Goal: Task Accomplishment & Management: Use online tool/utility

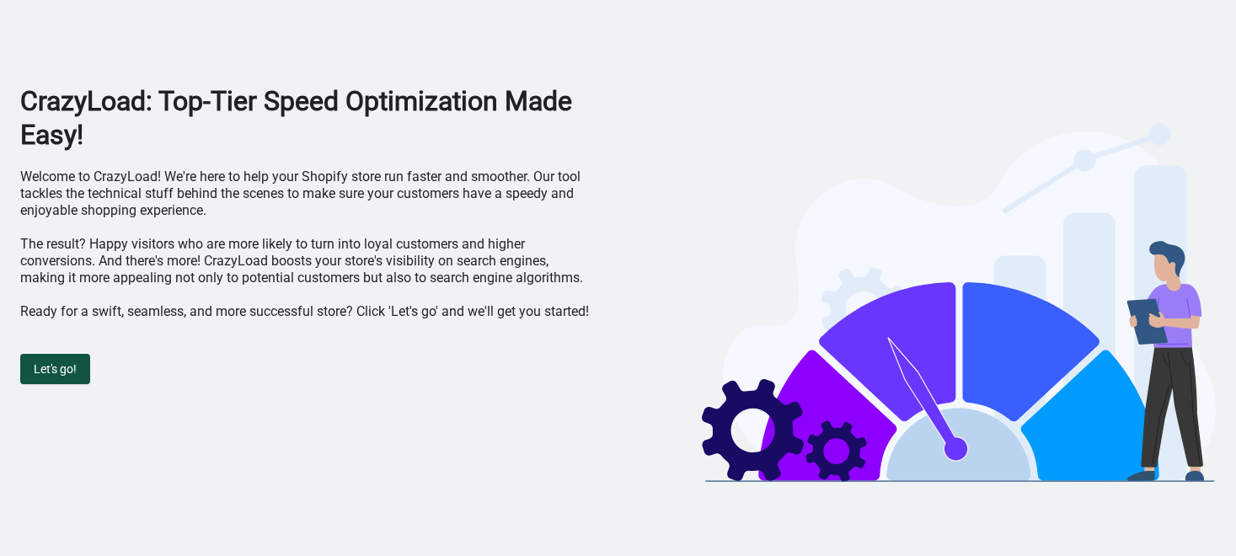
click at [67, 368] on span "Let's go!" at bounding box center [55, 368] width 43 height 13
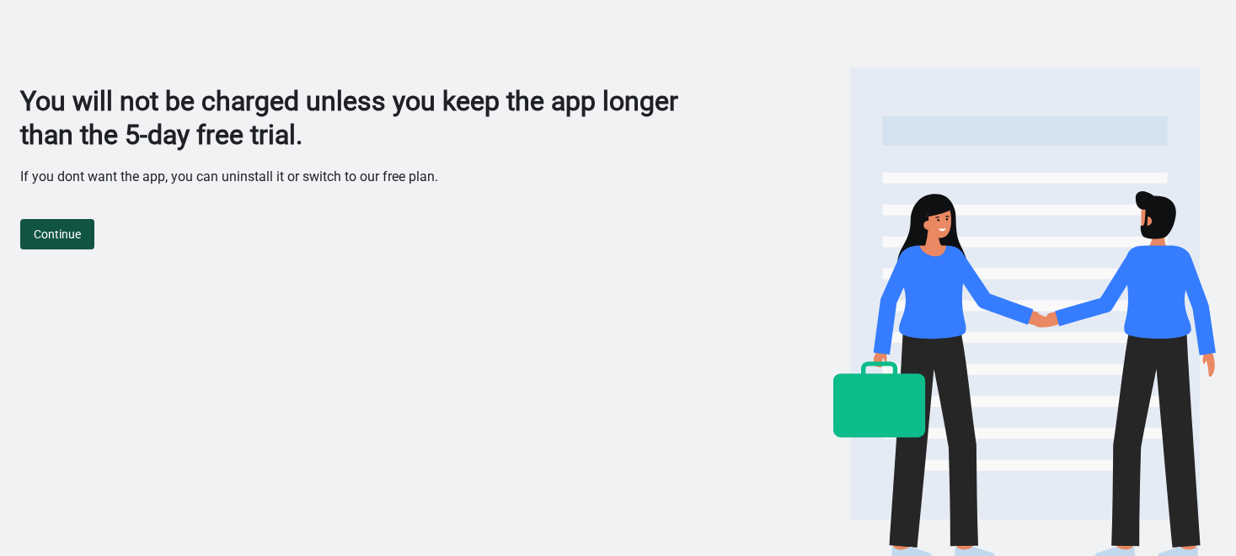
click at [66, 236] on span "Continue" at bounding box center [57, 233] width 47 height 13
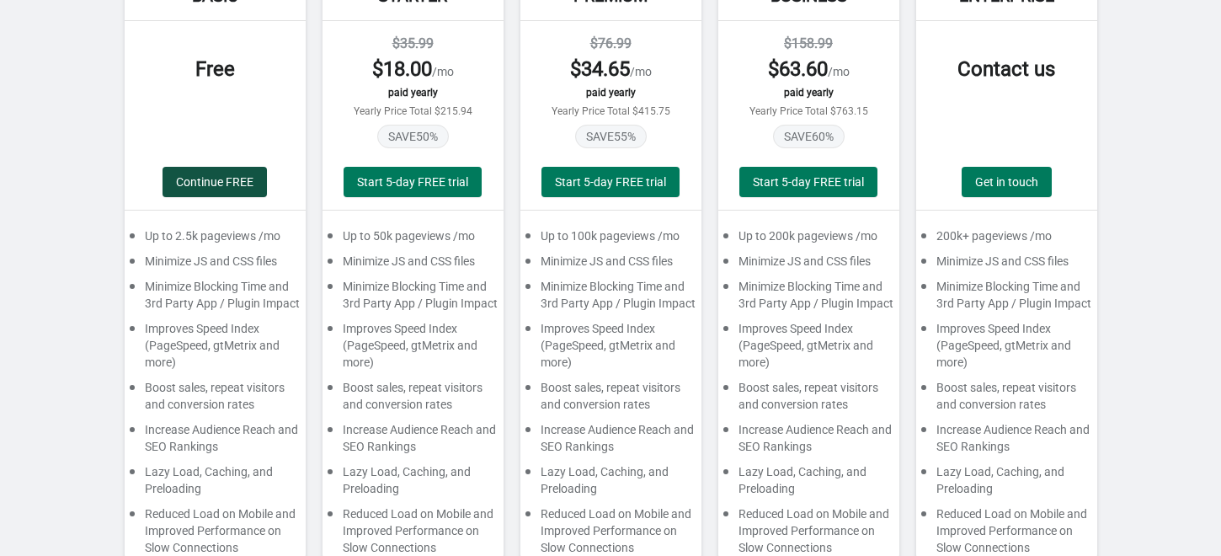
scroll to position [187, 0]
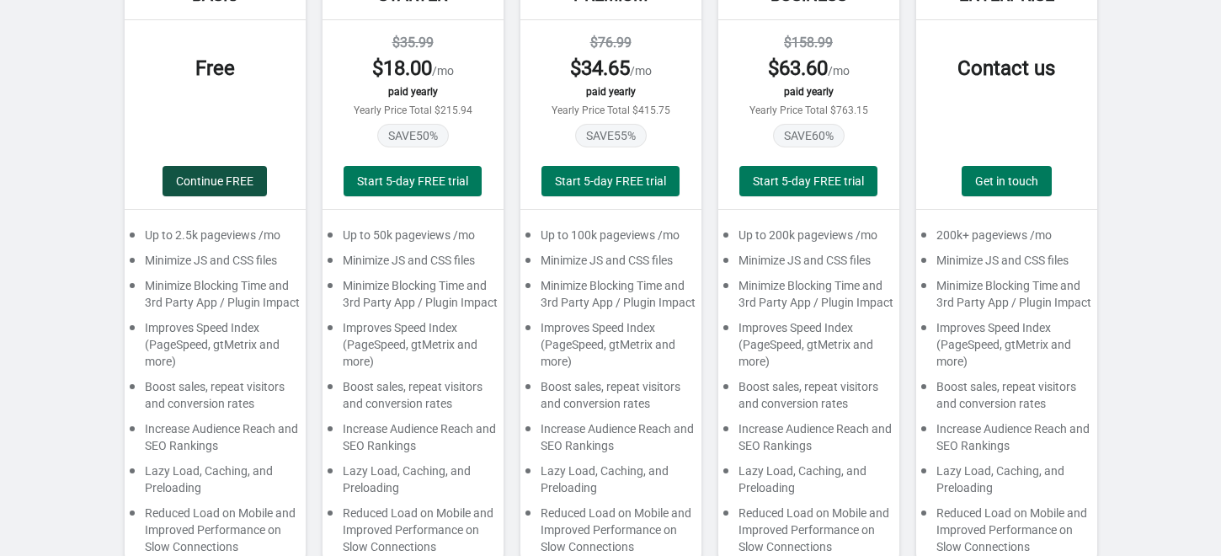
click at [209, 181] on span "Continue FREE" at bounding box center [214, 180] width 77 height 13
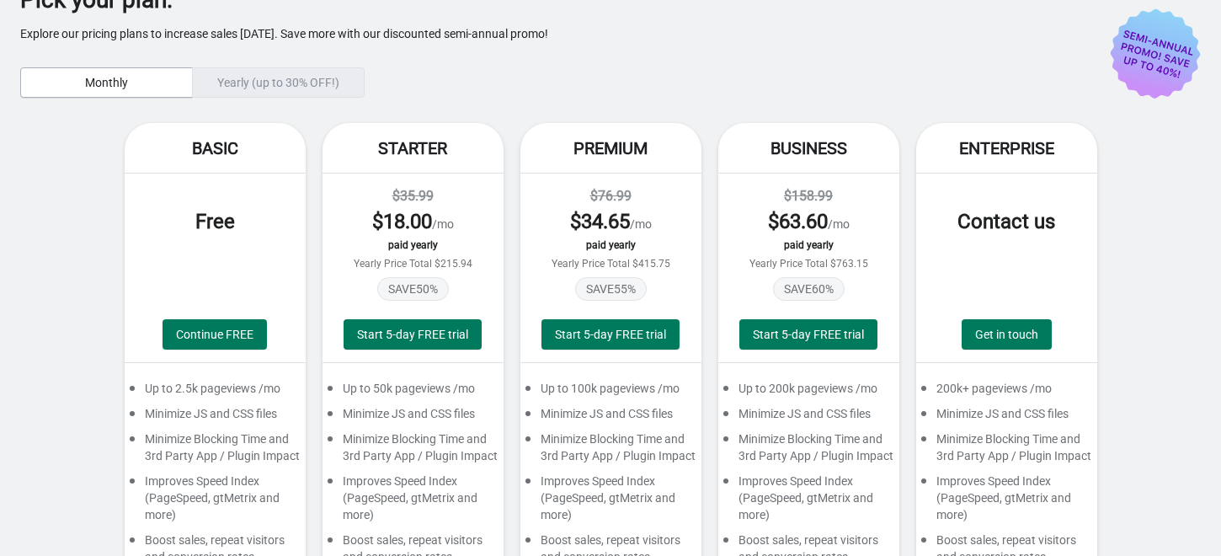
scroll to position [0, 0]
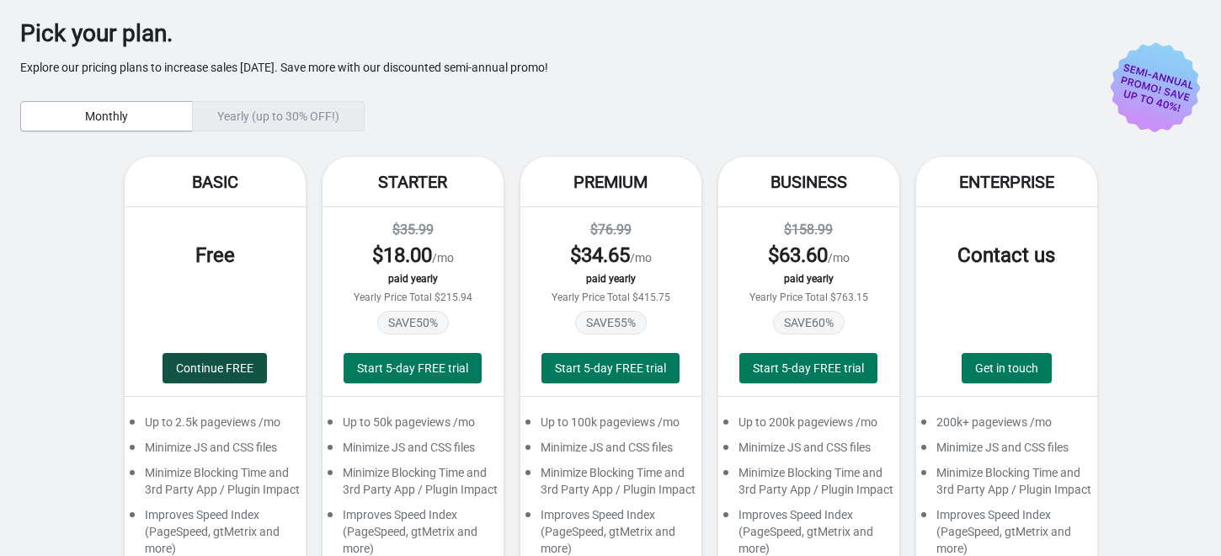
click at [227, 364] on span "Continue FREE" at bounding box center [214, 367] width 77 height 13
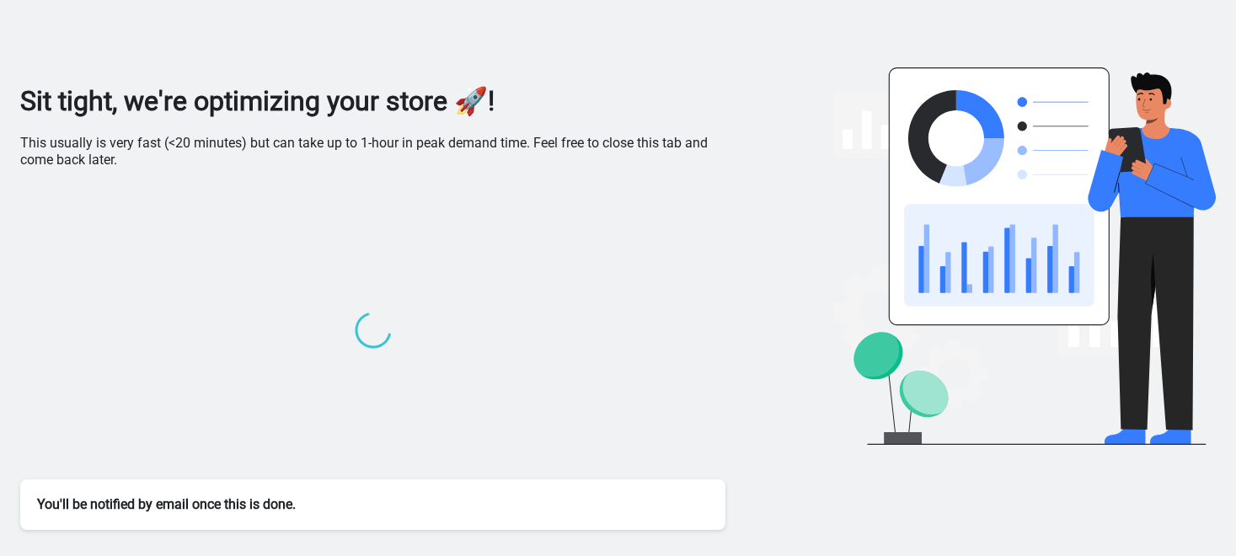
click at [246, 179] on div "Sit tight, we're optimizing your store 🚀! This usually is very fast (<20 minute…" at bounding box center [372, 307] width 705 height 446
